Goal: Information Seeking & Learning: Learn about a topic

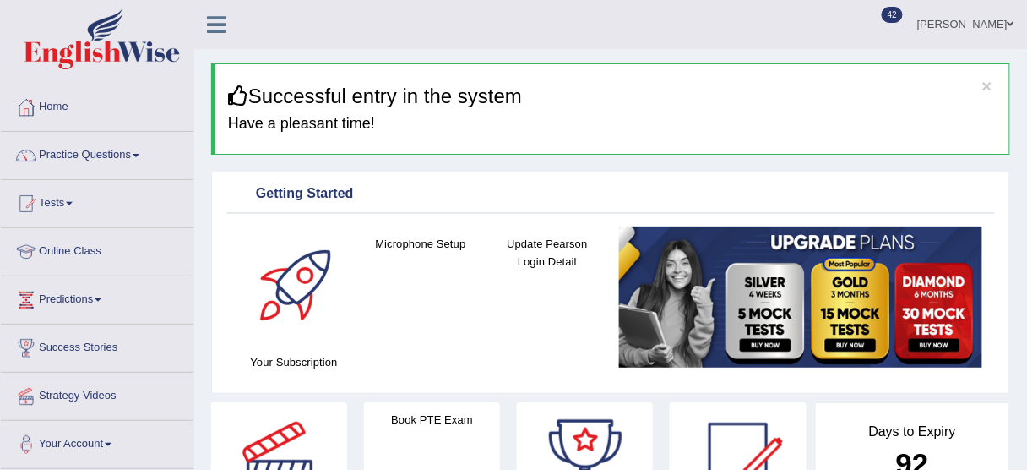
click at [107, 154] on link "Practice Questions" at bounding box center [97, 153] width 193 height 42
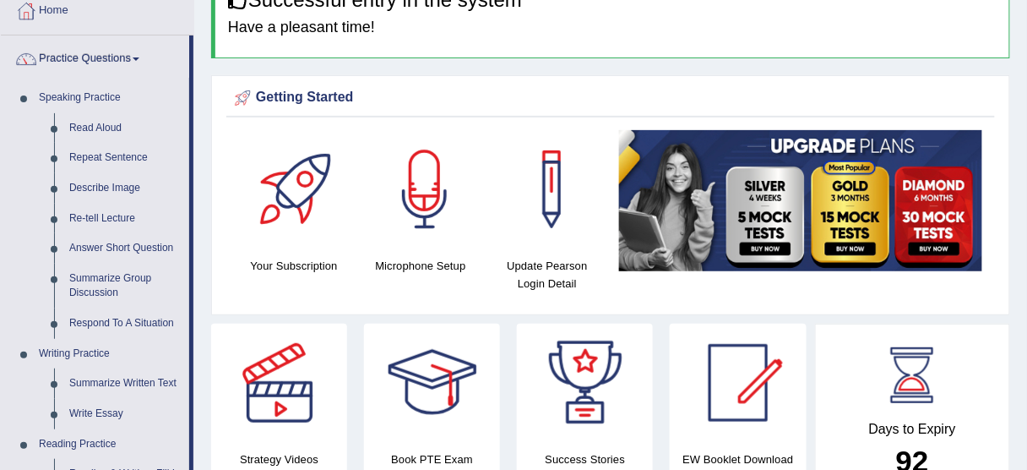
scroll to position [203, 0]
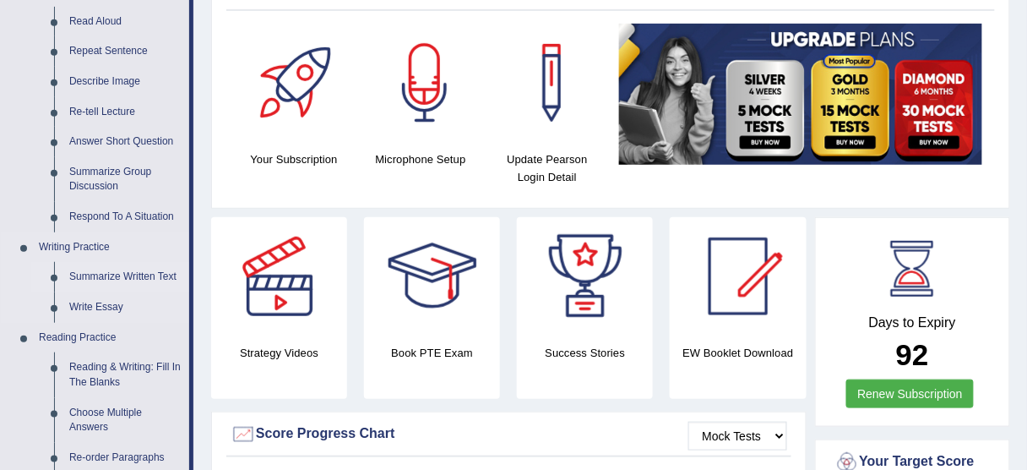
click at [77, 274] on link "Summarize Written Text" at bounding box center [126, 277] width 128 height 30
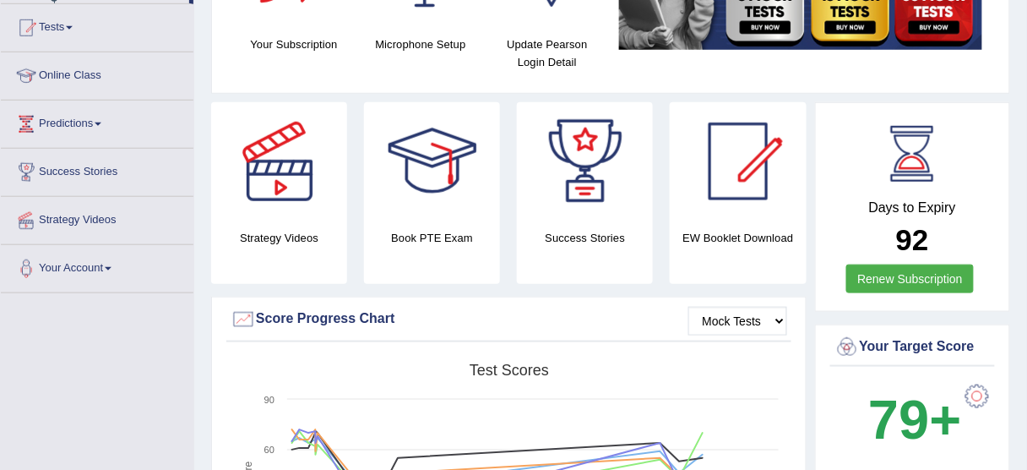
scroll to position [372, 0]
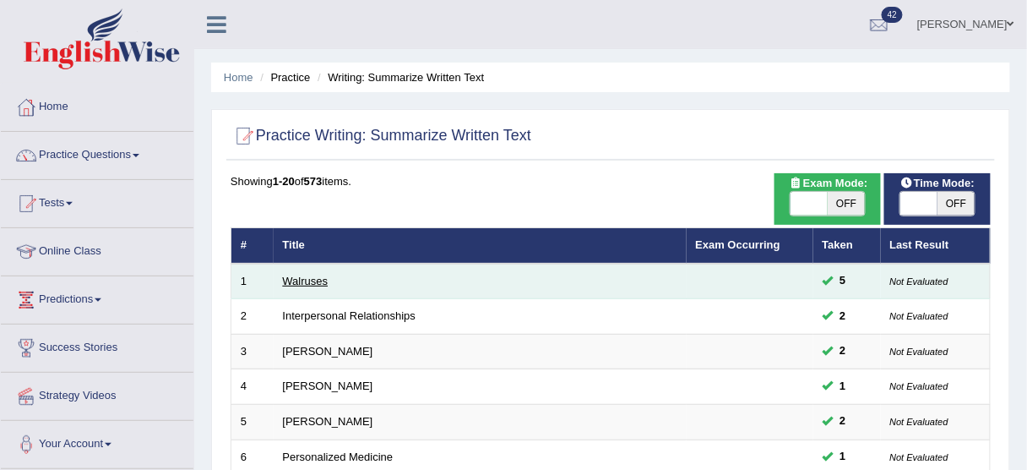
click at [290, 278] on link "Walruses" at bounding box center [306, 280] width 46 height 13
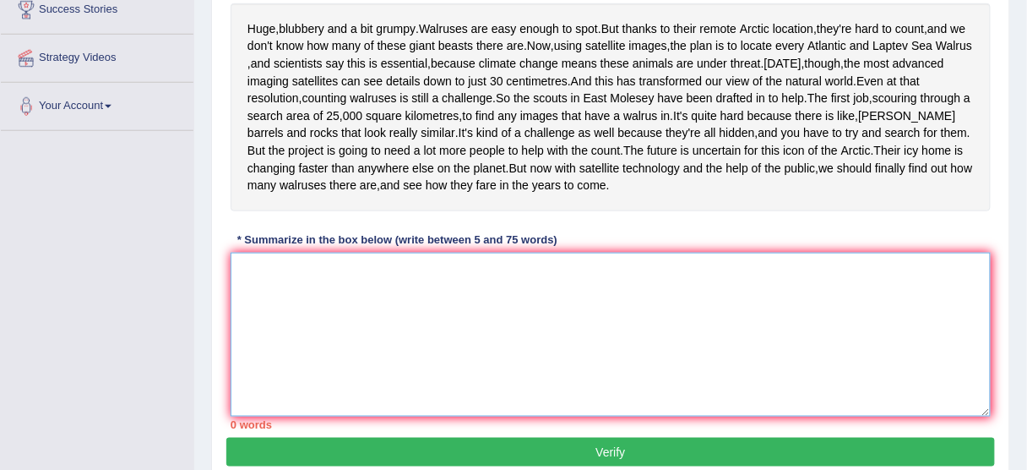
click at [414, 329] on textarea at bounding box center [611, 334] width 760 height 164
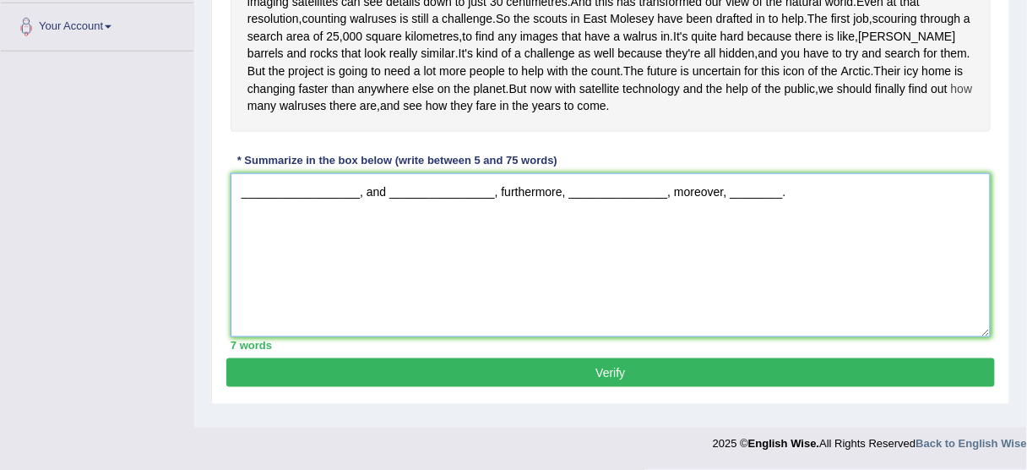
scroll to position [432, 0]
drag, startPoint x: 240, startPoint y: 252, endPoint x: 779, endPoint y: 269, distance: 539.0
click at [779, 269] on textarea "__________________, and ________________, furthermore, _______________, moreove…" at bounding box center [611, 255] width 760 height 164
click at [737, 281] on textarea "__________________, and ________________, furthermore, _______________, moreove…" at bounding box center [611, 255] width 760 height 164
click at [806, 258] on textarea "__________________, and ________________, furthermore, _______________, moreove…" at bounding box center [611, 255] width 760 height 164
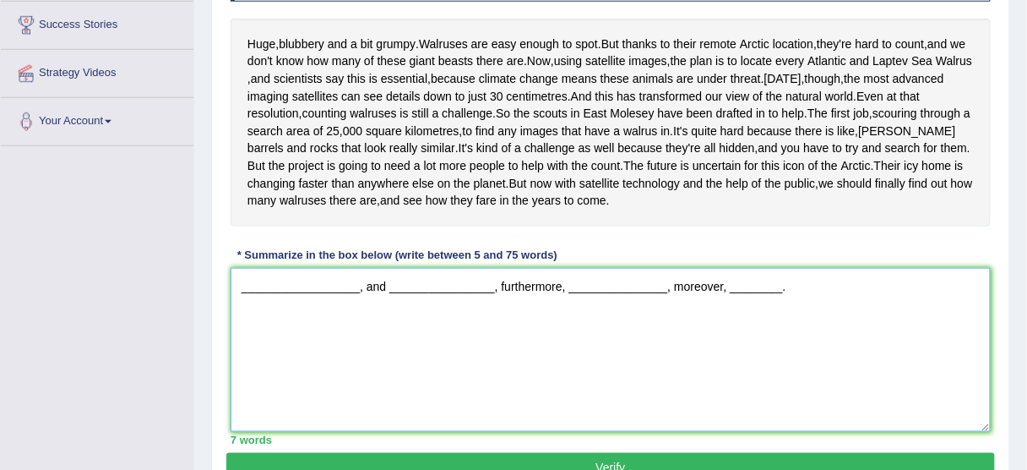
scroll to position [322, 0]
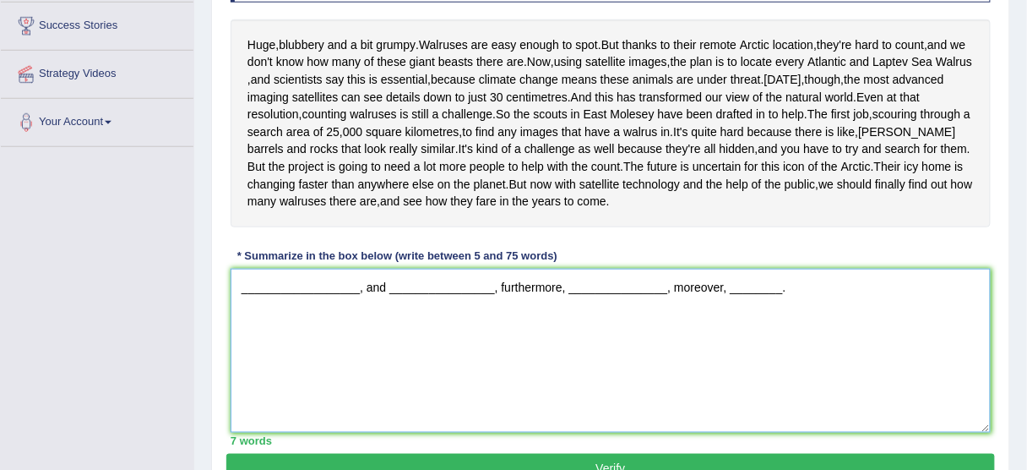
drag, startPoint x: 346, startPoint y: 354, endPoint x: 750, endPoint y: 350, distance: 403.7
click at [741, 348] on textarea "__________________, and ________________, furthermore, _______________, moreove…" at bounding box center [611, 351] width 760 height 164
type textarea "__________________, and ________________, furthermore, _______________, moreove…"
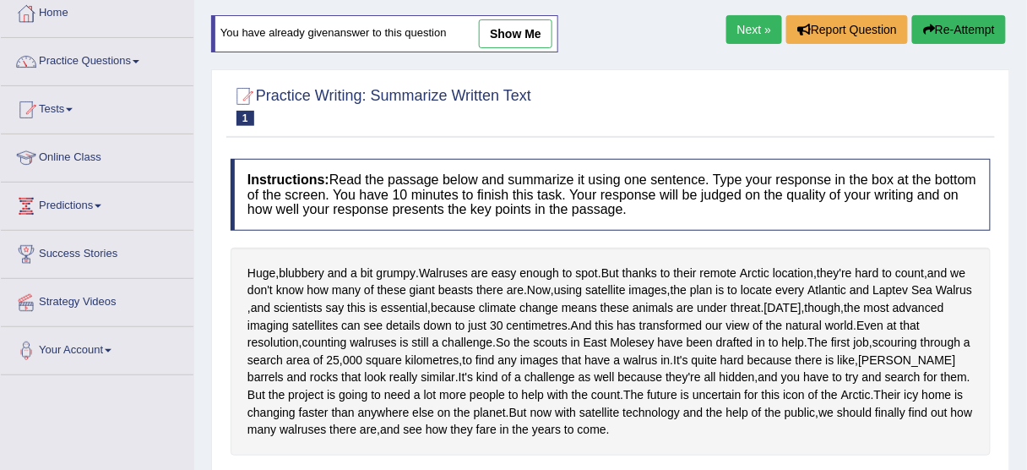
scroll to position [52, 0]
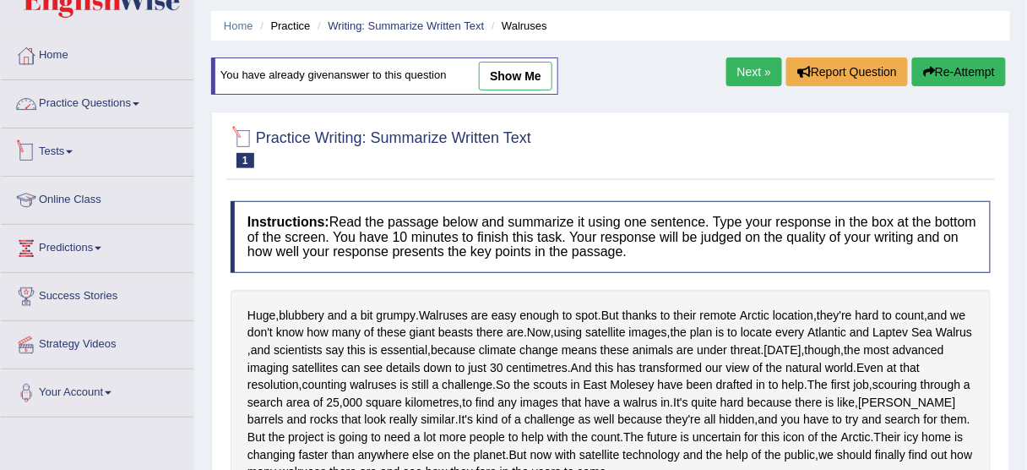
click at [111, 108] on link "Practice Questions" at bounding box center [97, 101] width 193 height 42
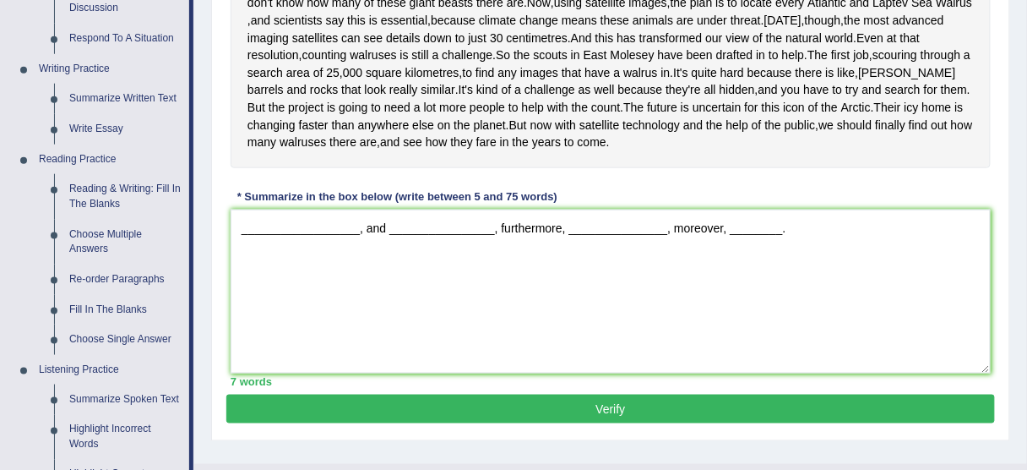
scroll to position [457, 0]
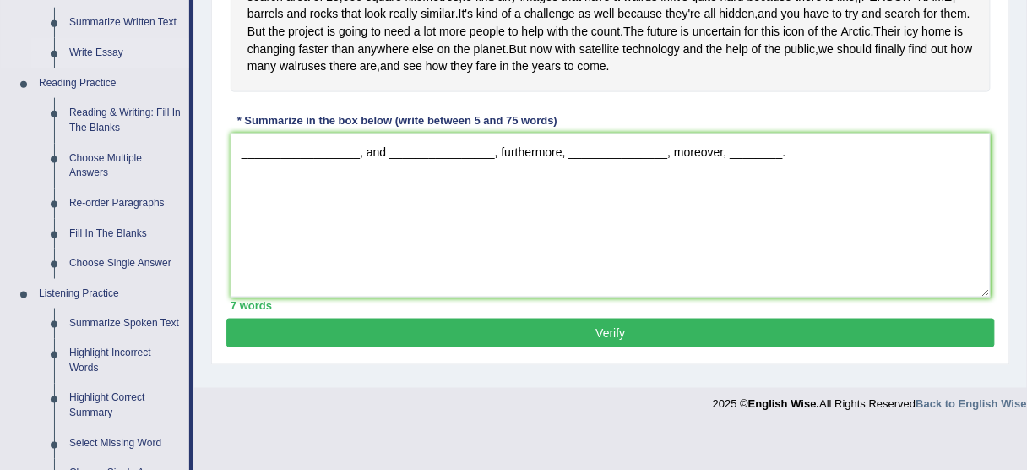
click at [105, 46] on link "Write Essay" at bounding box center [126, 53] width 128 height 30
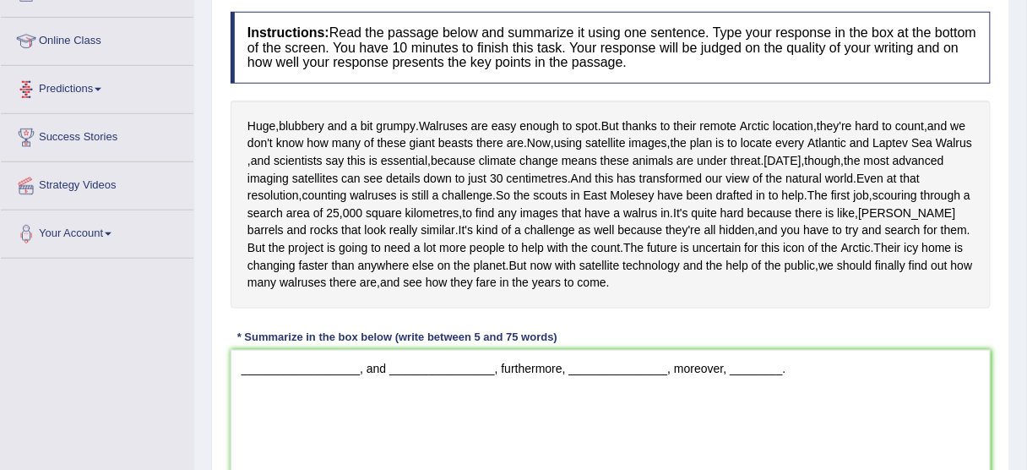
scroll to position [304, 0]
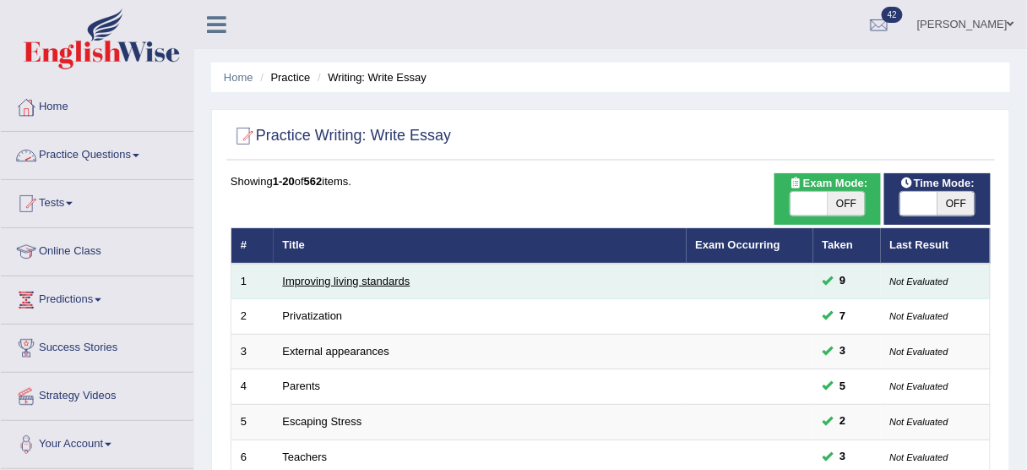
click at [286, 279] on link "Improving living standards" at bounding box center [347, 280] width 128 height 13
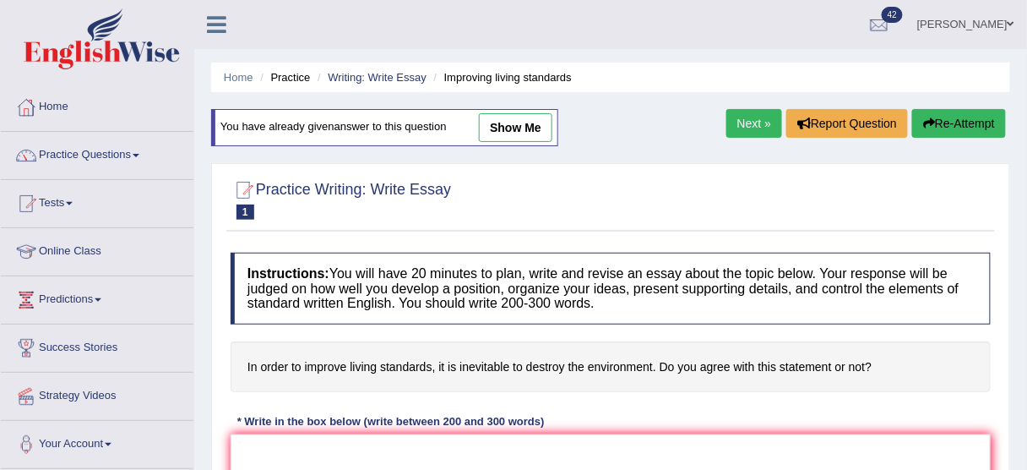
click at [730, 128] on link "Next »" at bounding box center [754, 123] width 56 height 29
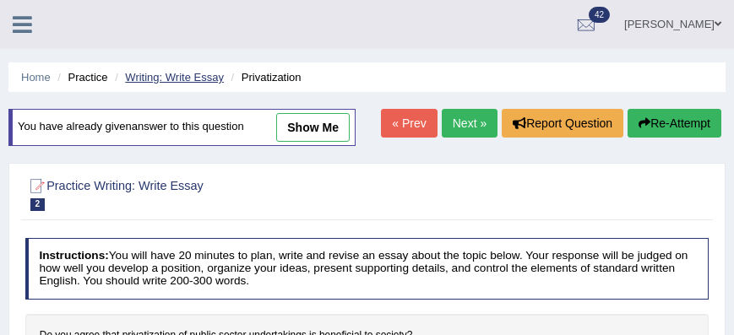
click at [189, 73] on link "Writing: Write Essay" at bounding box center [174, 77] width 99 height 13
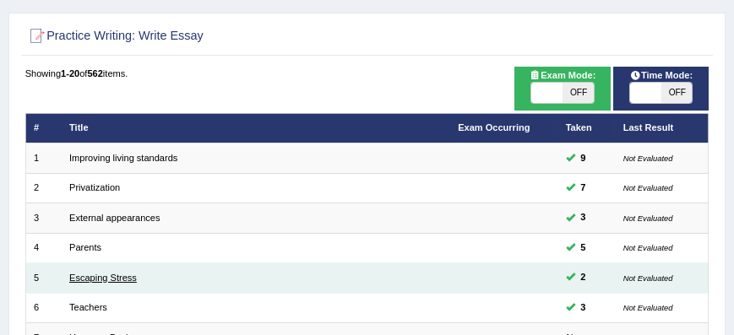
click at [128, 273] on link "Escaping Stress" at bounding box center [103, 278] width 68 height 10
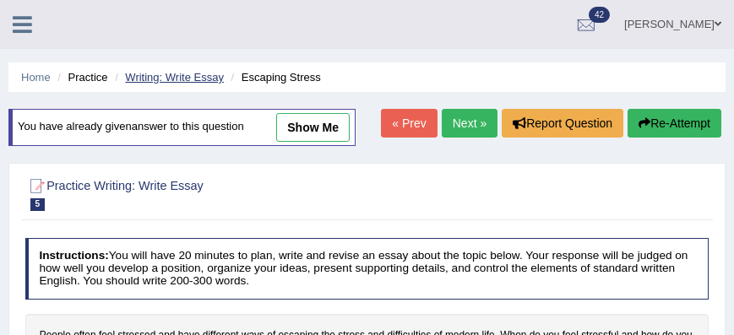
click at [209, 78] on link "Writing: Write Essay" at bounding box center [174, 77] width 99 height 13
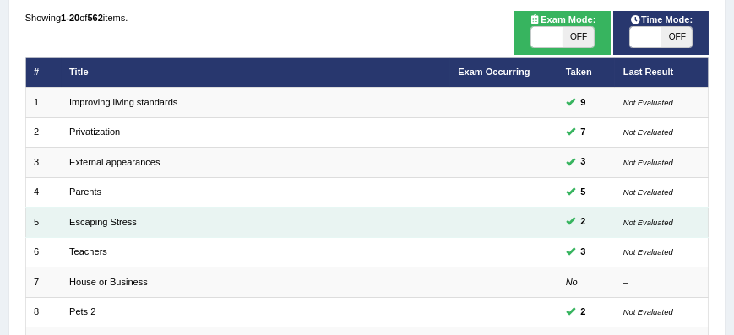
scroll to position [144, 0]
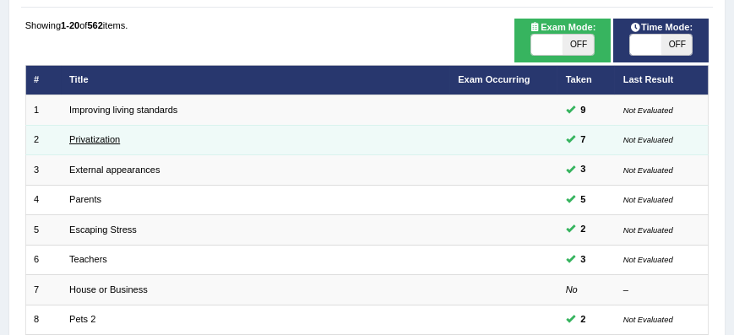
click at [111, 138] on link "Privatization" at bounding box center [94, 139] width 51 height 10
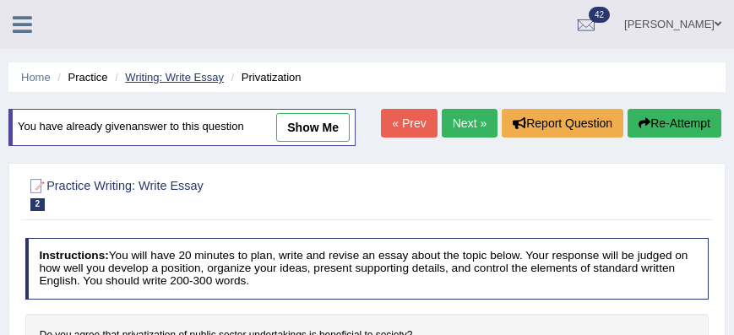
click at [180, 76] on link "Writing: Write Essay" at bounding box center [174, 77] width 99 height 13
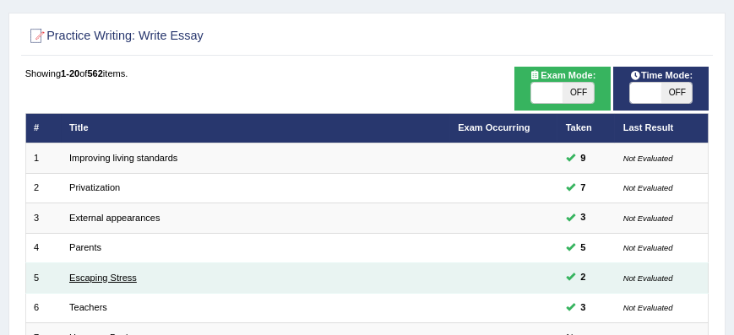
click at [112, 274] on link "Escaping Stress" at bounding box center [103, 278] width 68 height 10
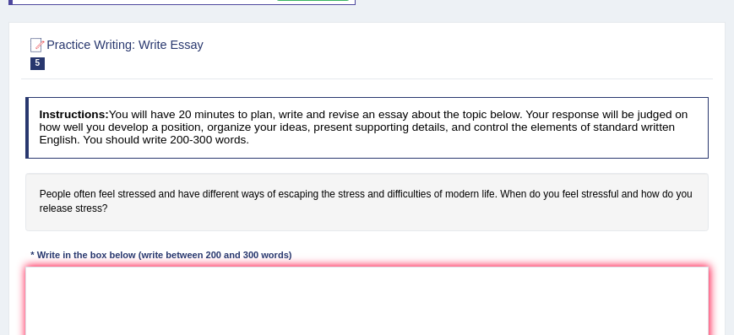
scroll to position [193, 0]
